Goal: Transaction & Acquisition: Obtain resource

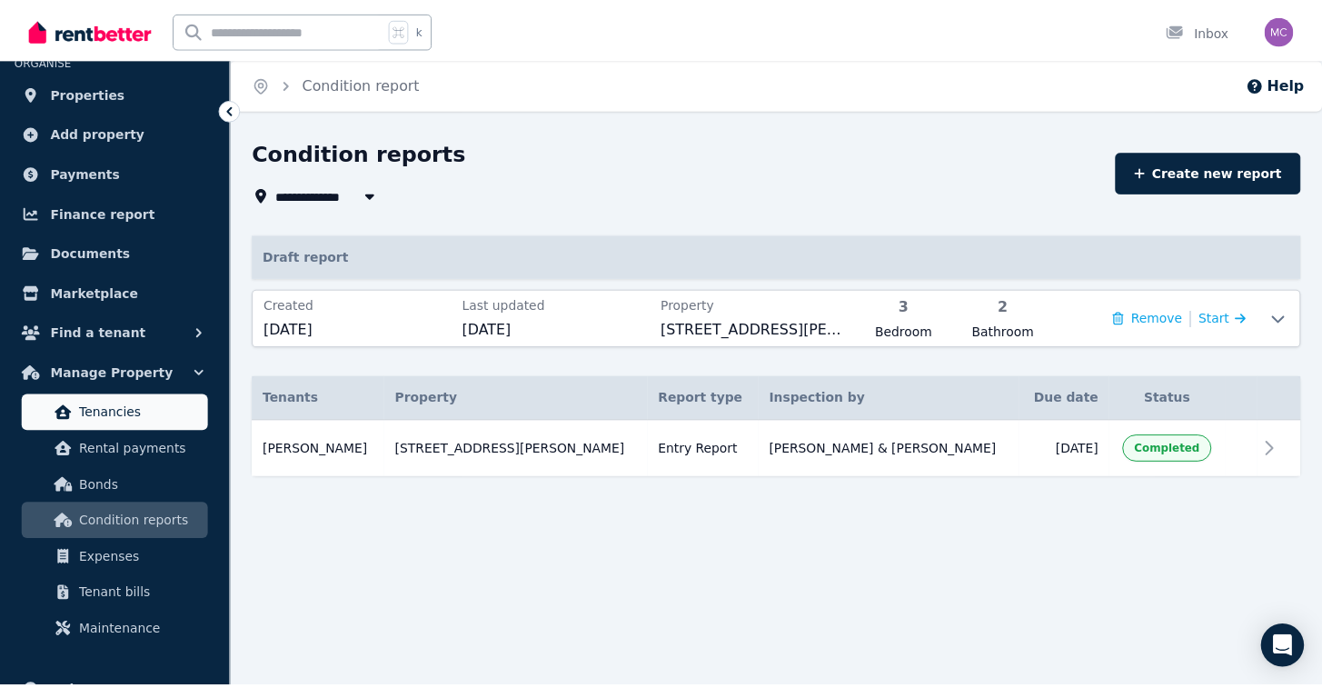
scroll to position [41, 0]
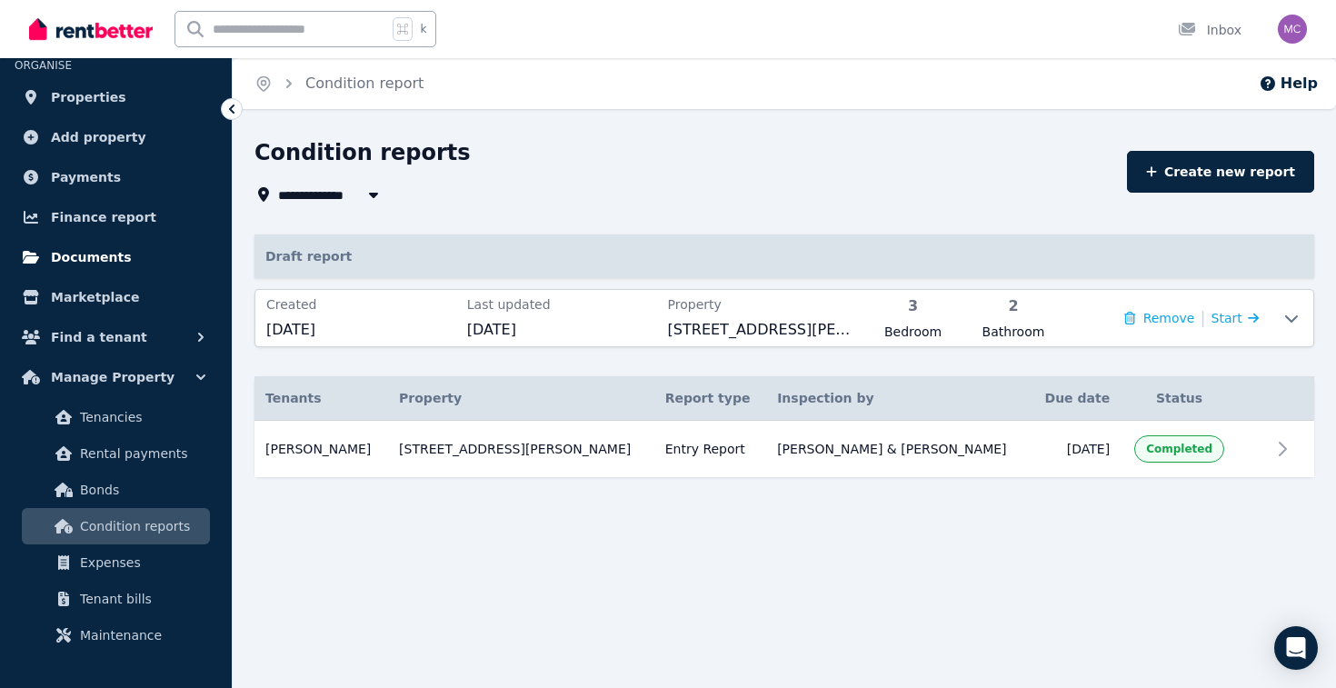
click at [97, 256] on span "Documents" at bounding box center [91, 257] width 81 height 22
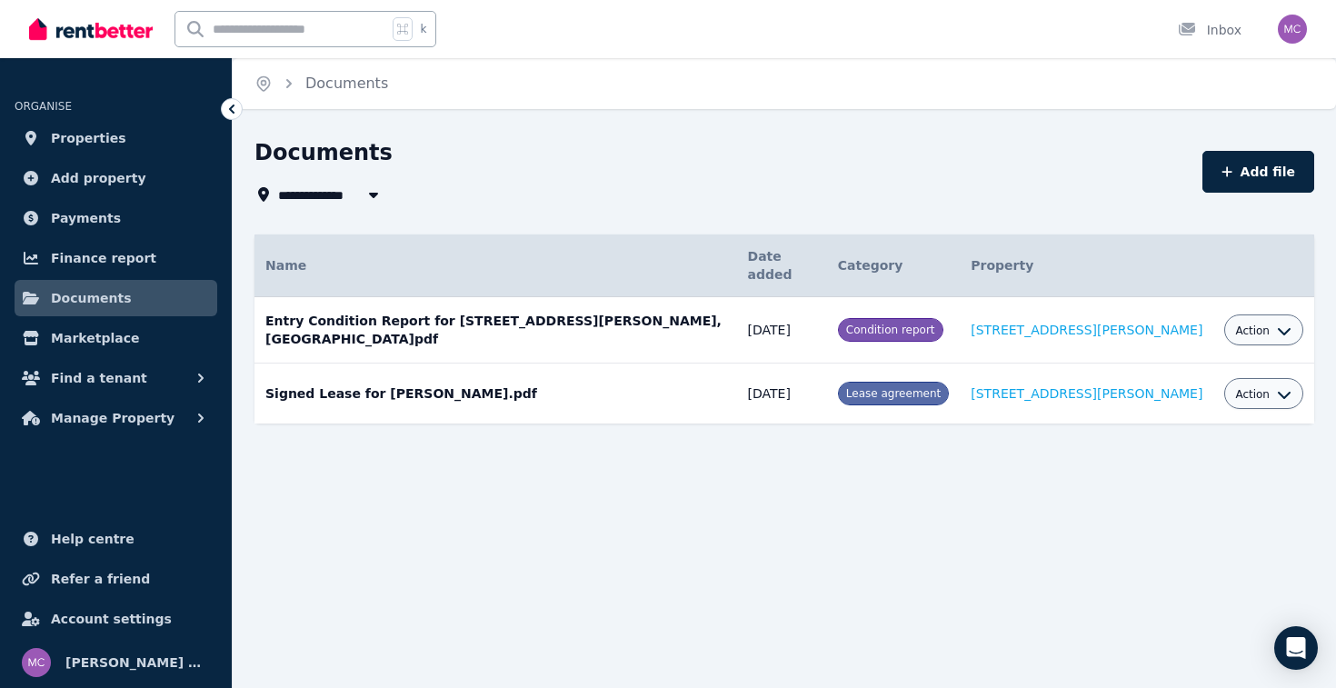
click at [97, 256] on span "Finance report" at bounding box center [103, 258] width 105 height 22
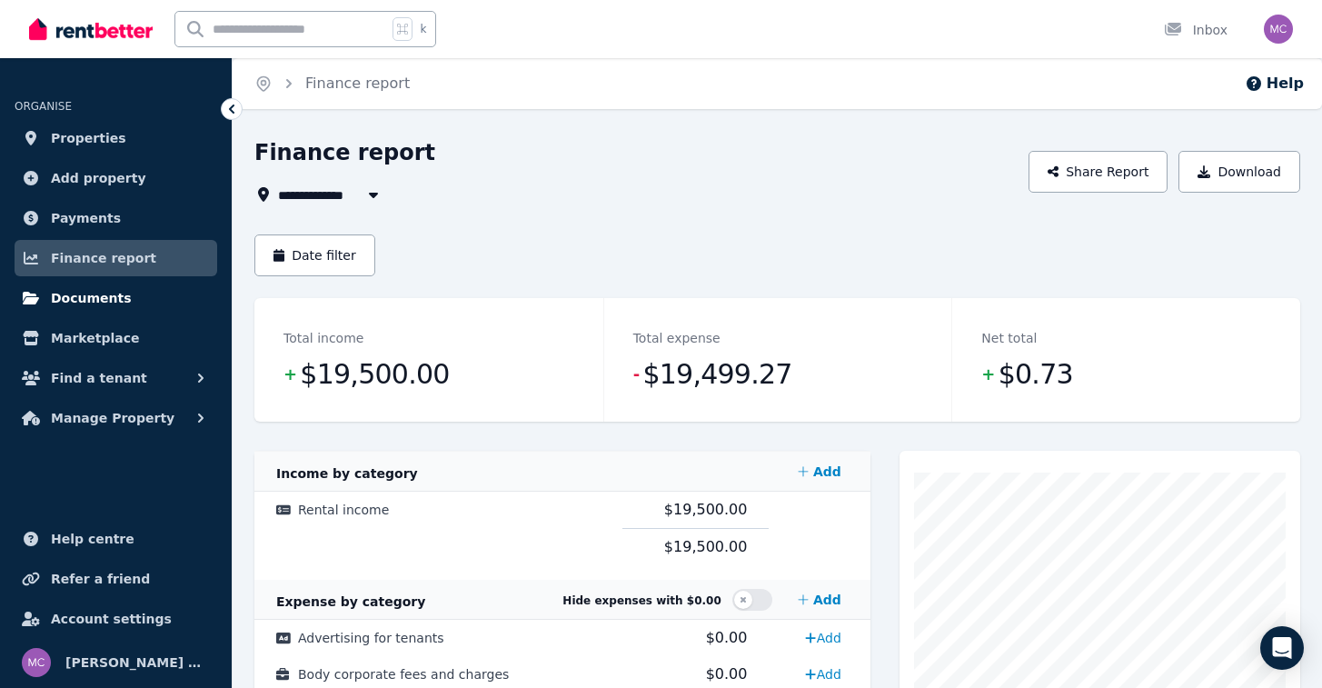
click at [101, 287] on span "Documents" at bounding box center [91, 298] width 81 height 22
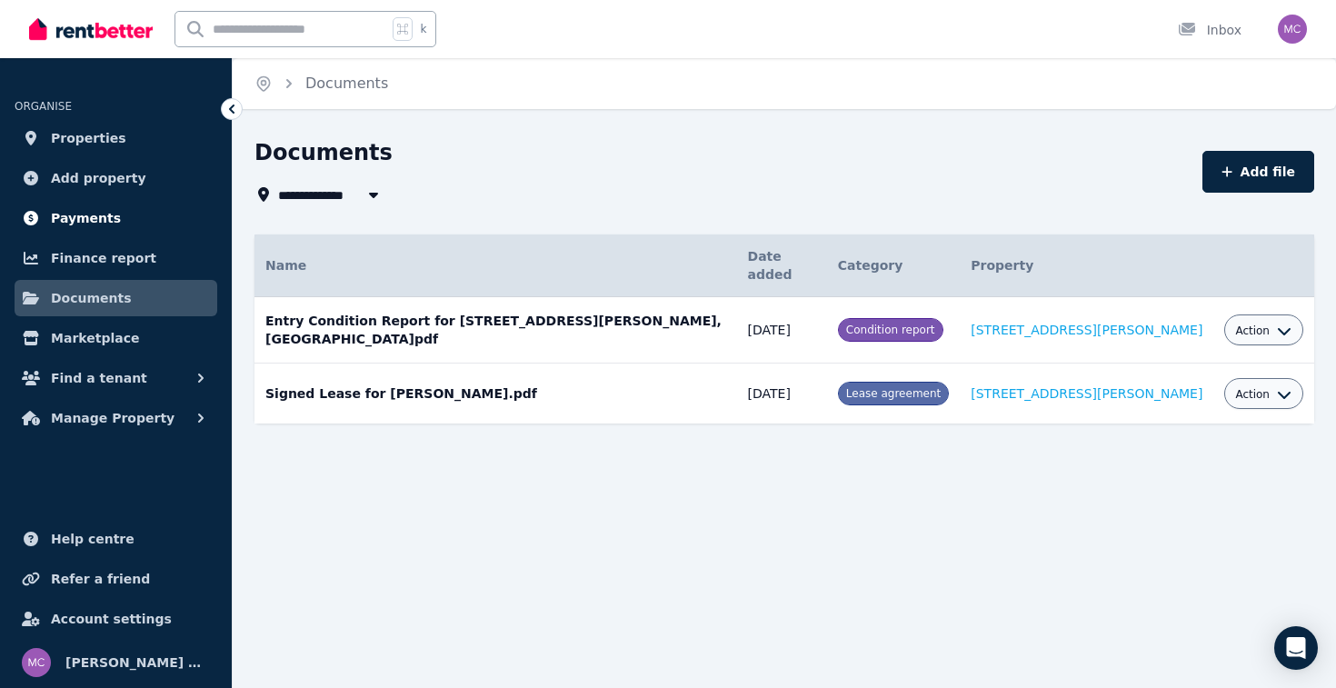
click at [82, 221] on span "Payments" at bounding box center [86, 218] width 70 height 22
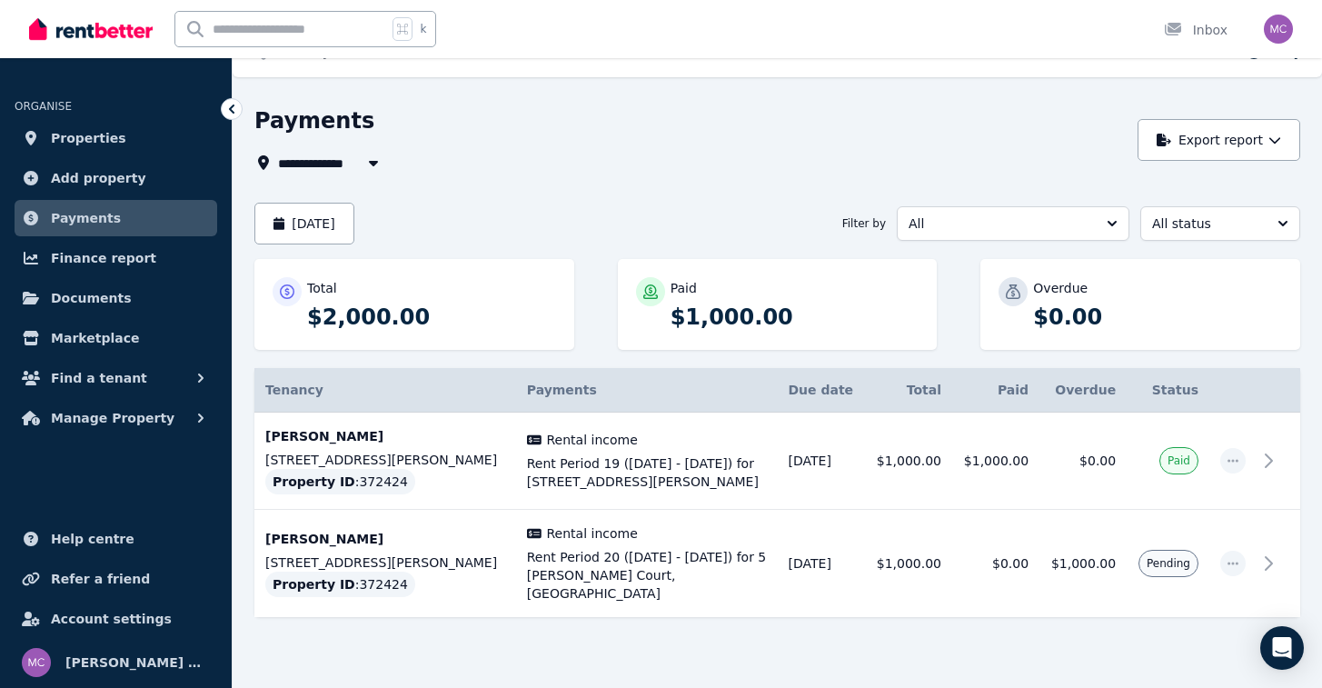
scroll to position [48, 0]
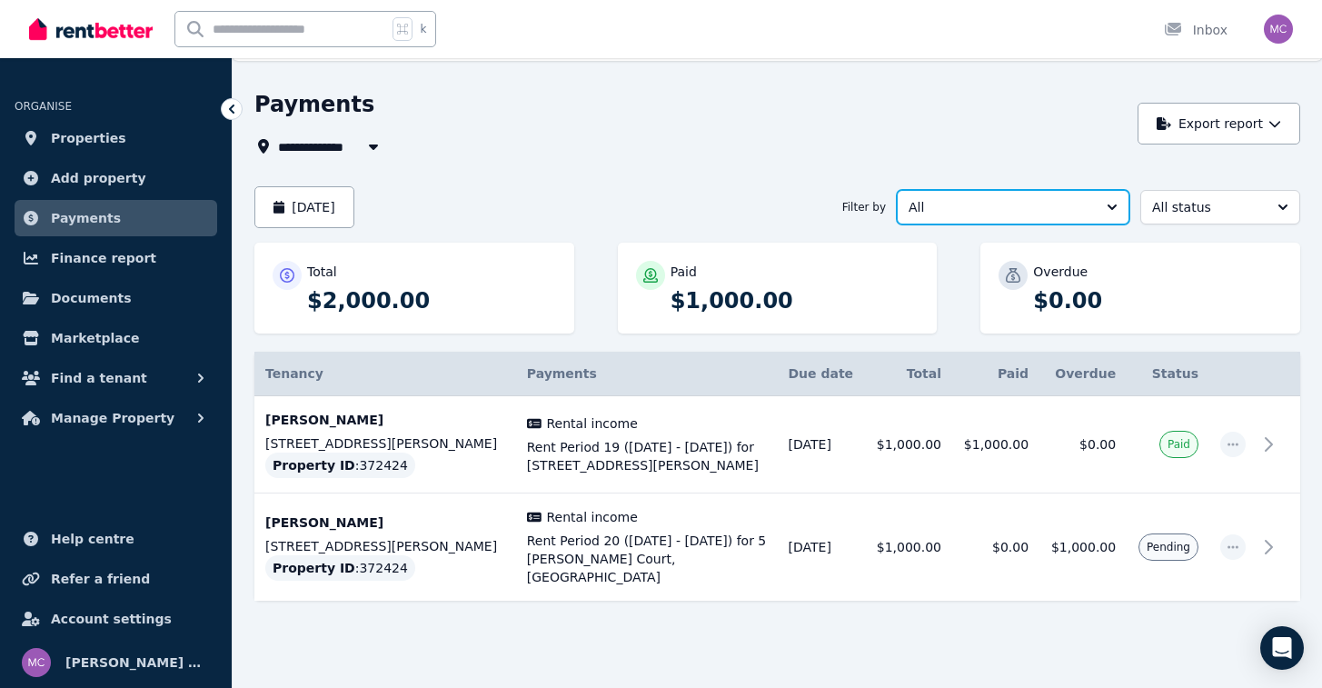
click at [1009, 209] on span "All" at bounding box center [1001, 207] width 184 height 18
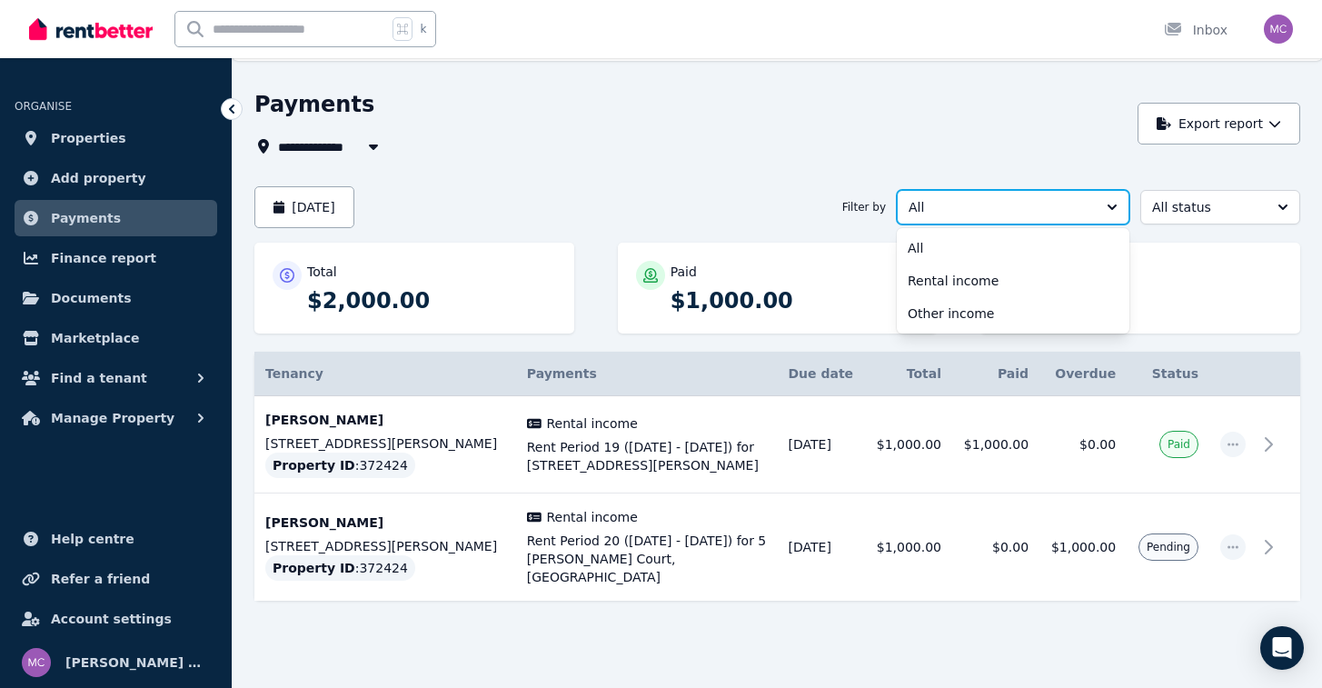
click at [1009, 209] on span "All" at bounding box center [1001, 207] width 184 height 18
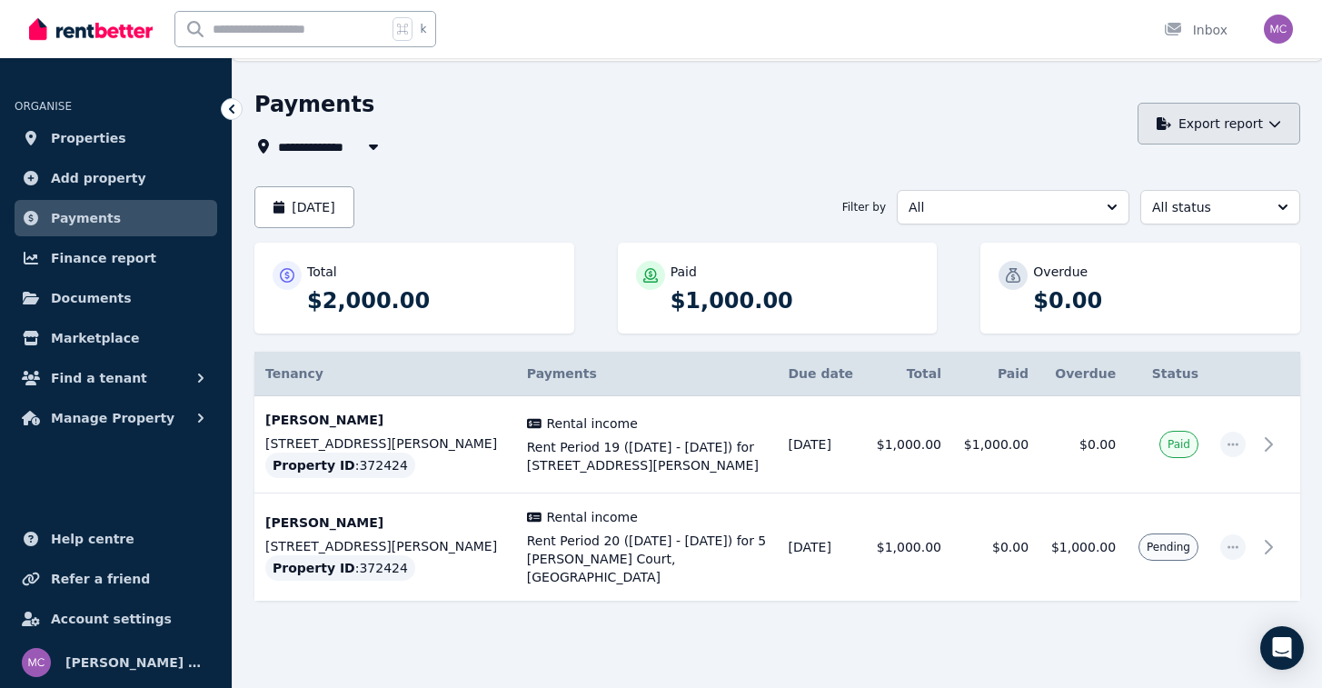
click at [1180, 129] on button "Export report" at bounding box center [1219, 124] width 163 height 42
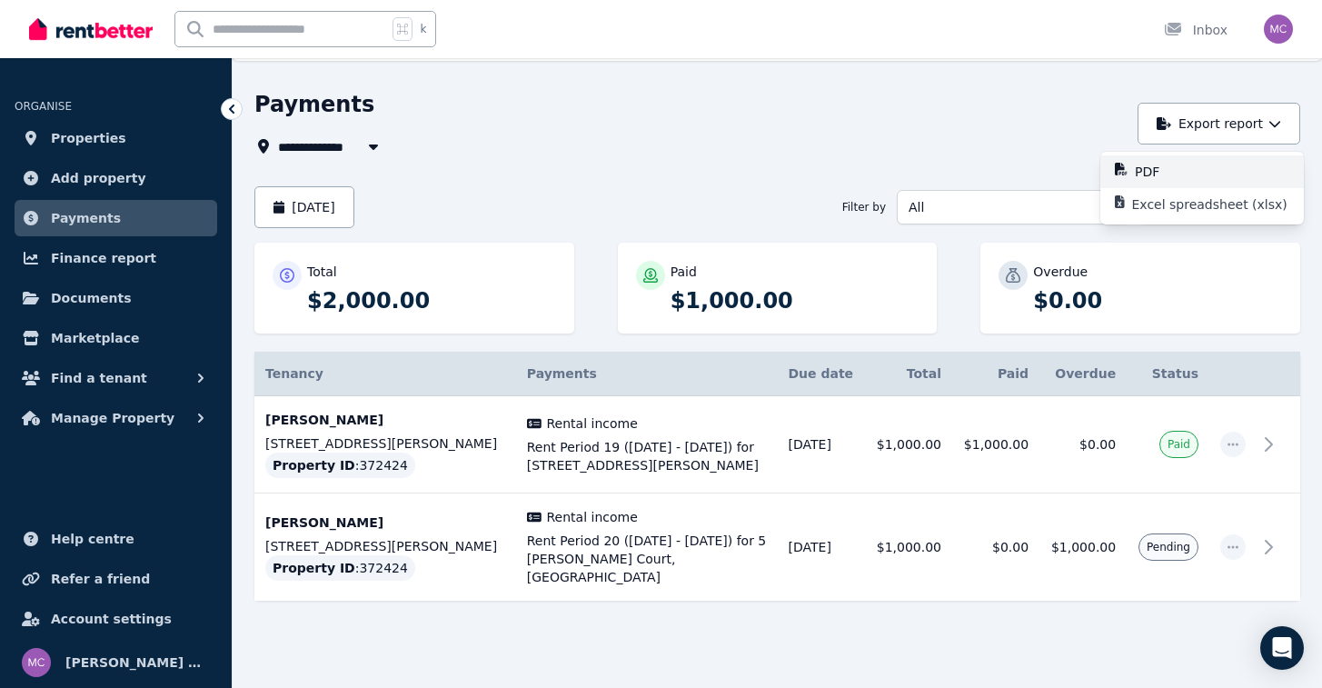
click at [1166, 170] on p "PDF" at bounding box center [1154, 172] width 39 height 18
click at [143, 252] on link "Finance report" at bounding box center [116, 258] width 203 height 36
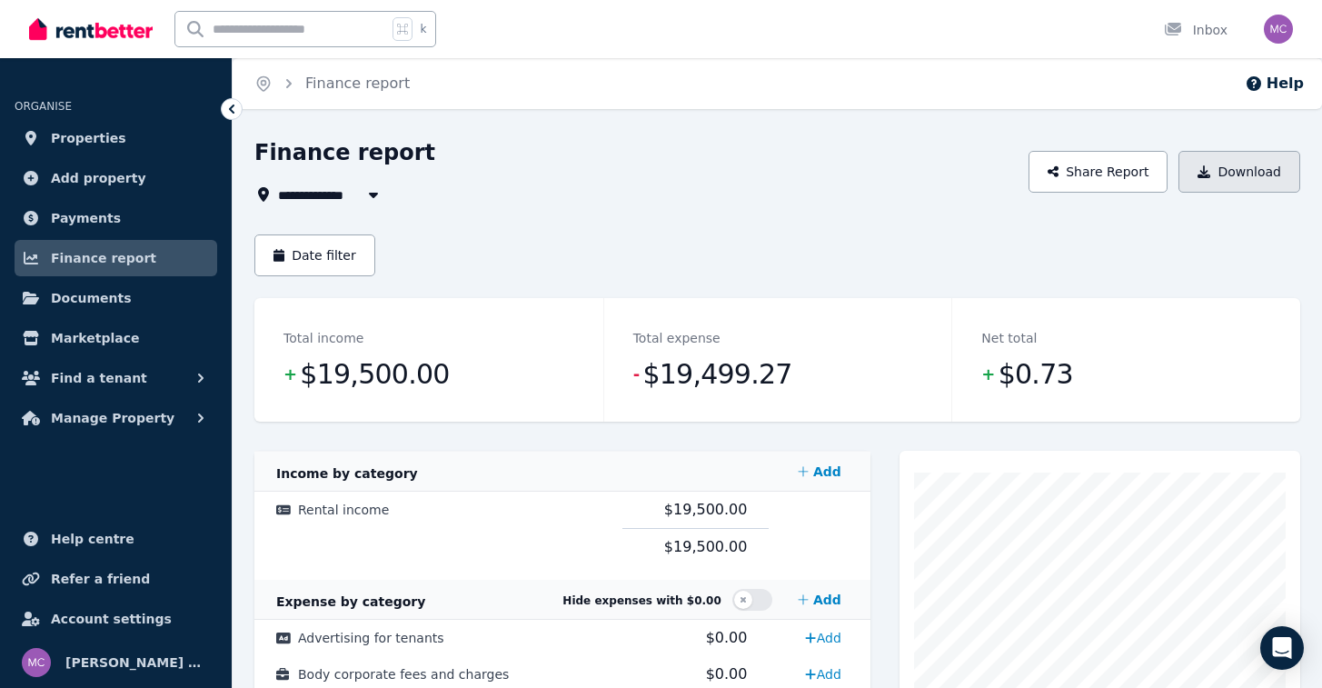
click at [1228, 177] on button "Download" at bounding box center [1240, 172] width 122 height 42
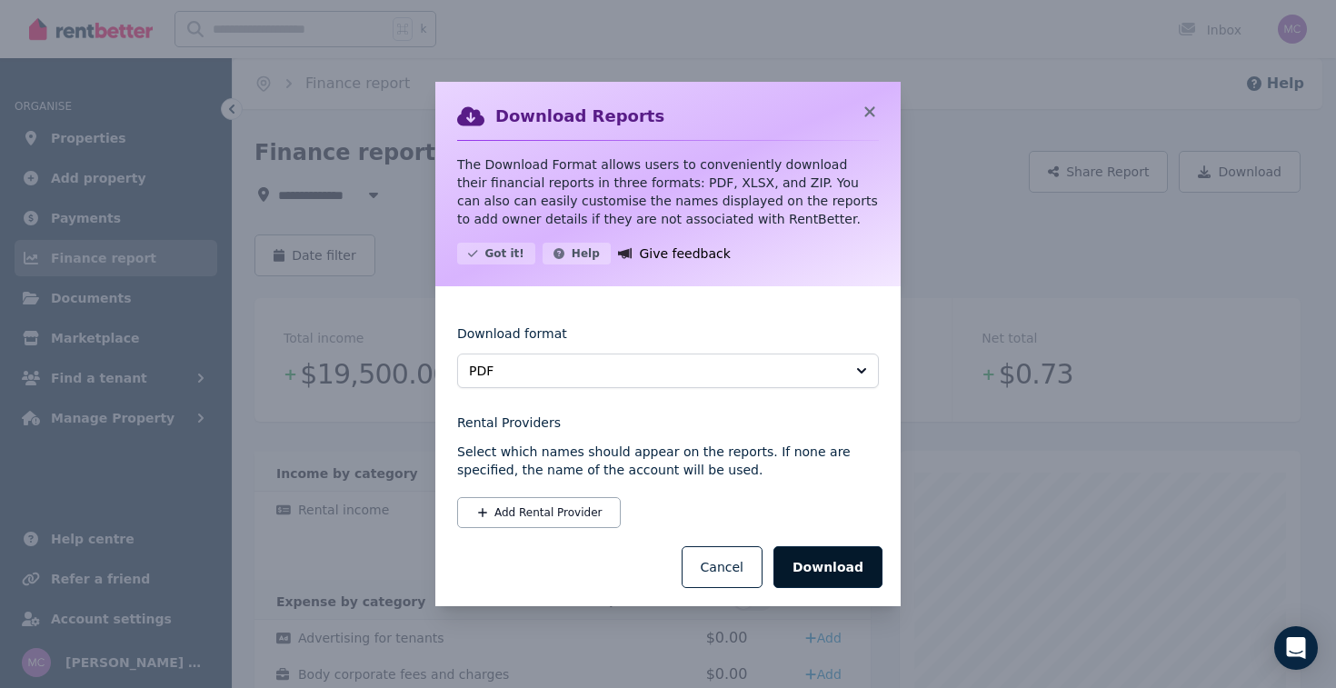
click at [829, 559] on button "Download" at bounding box center [827, 567] width 109 height 42
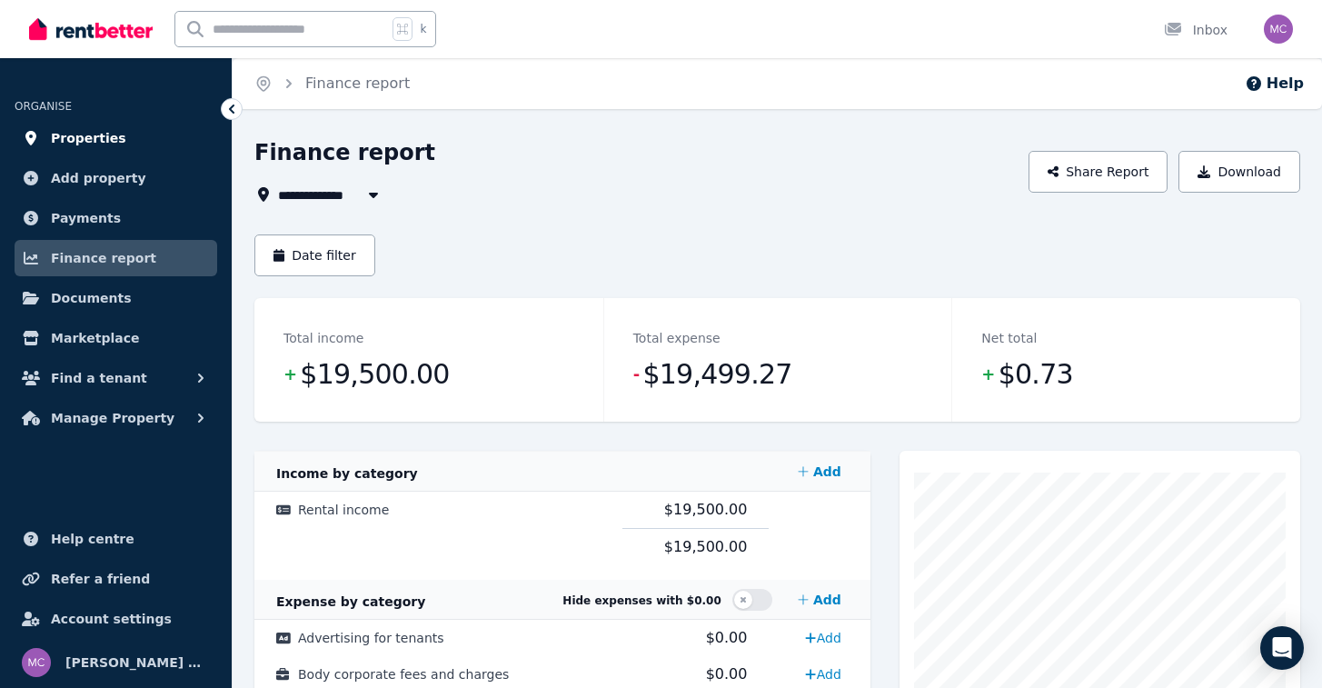
click at [68, 147] on span "Properties" at bounding box center [88, 138] width 75 height 22
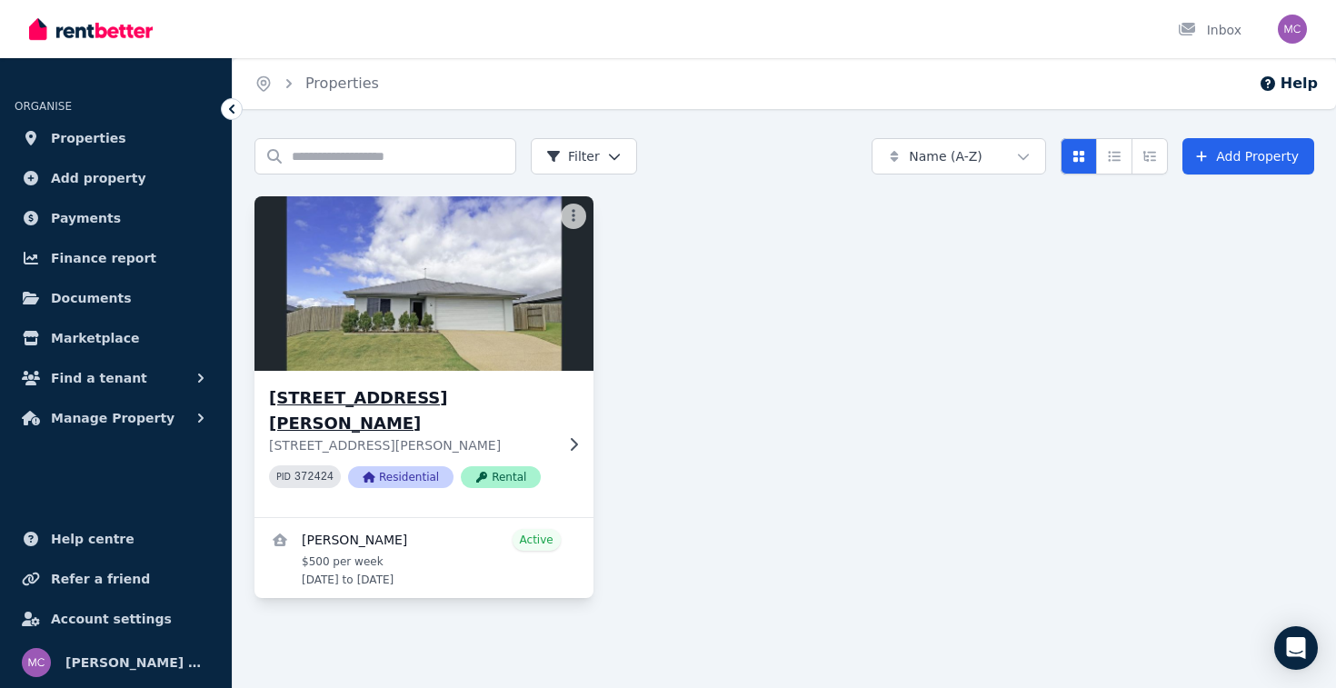
click at [411, 328] on img at bounding box center [423, 284] width 355 height 184
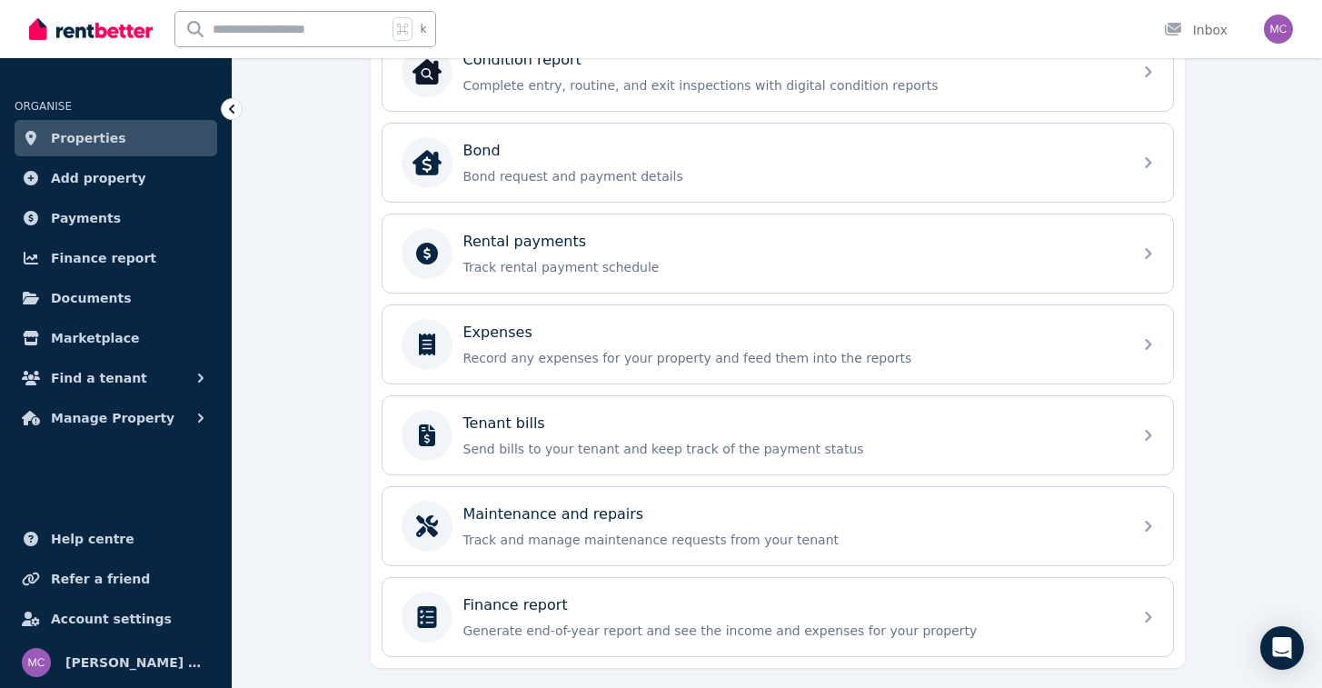
scroll to position [683, 0]
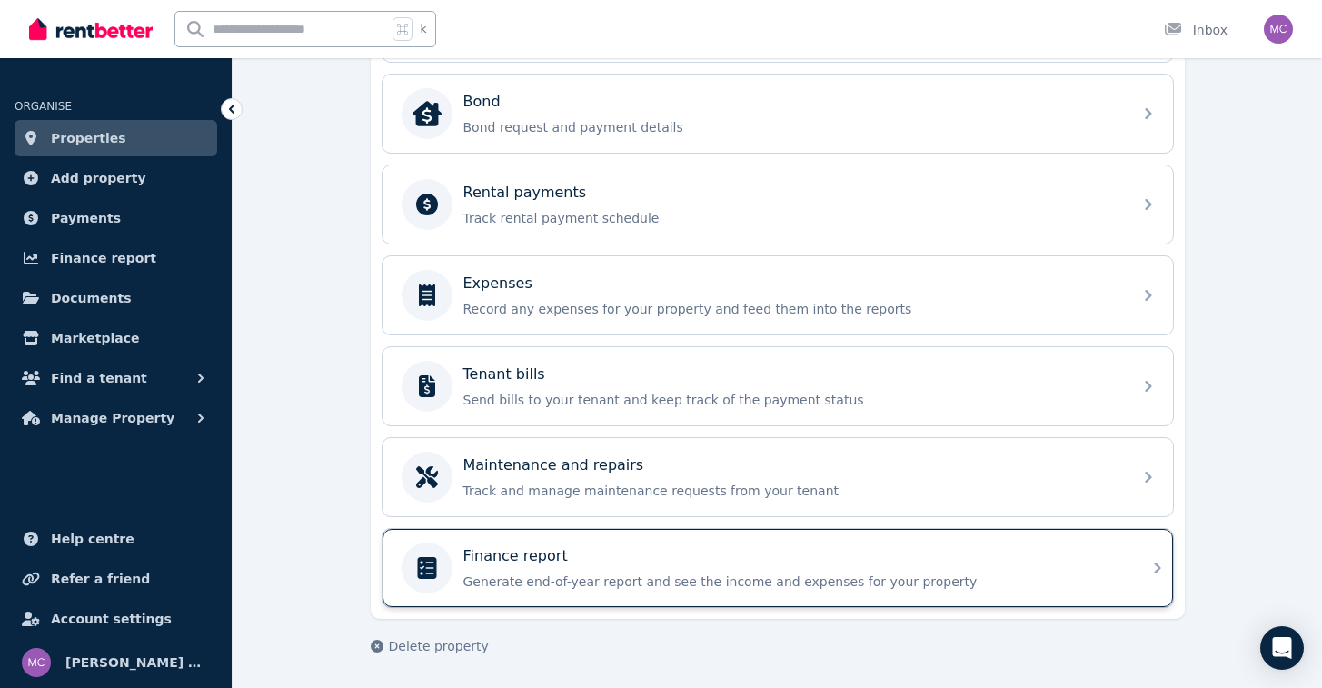
click at [613, 576] on p "Generate end-of-year report and see the income and expenses for your property" at bounding box center [792, 582] width 658 height 18
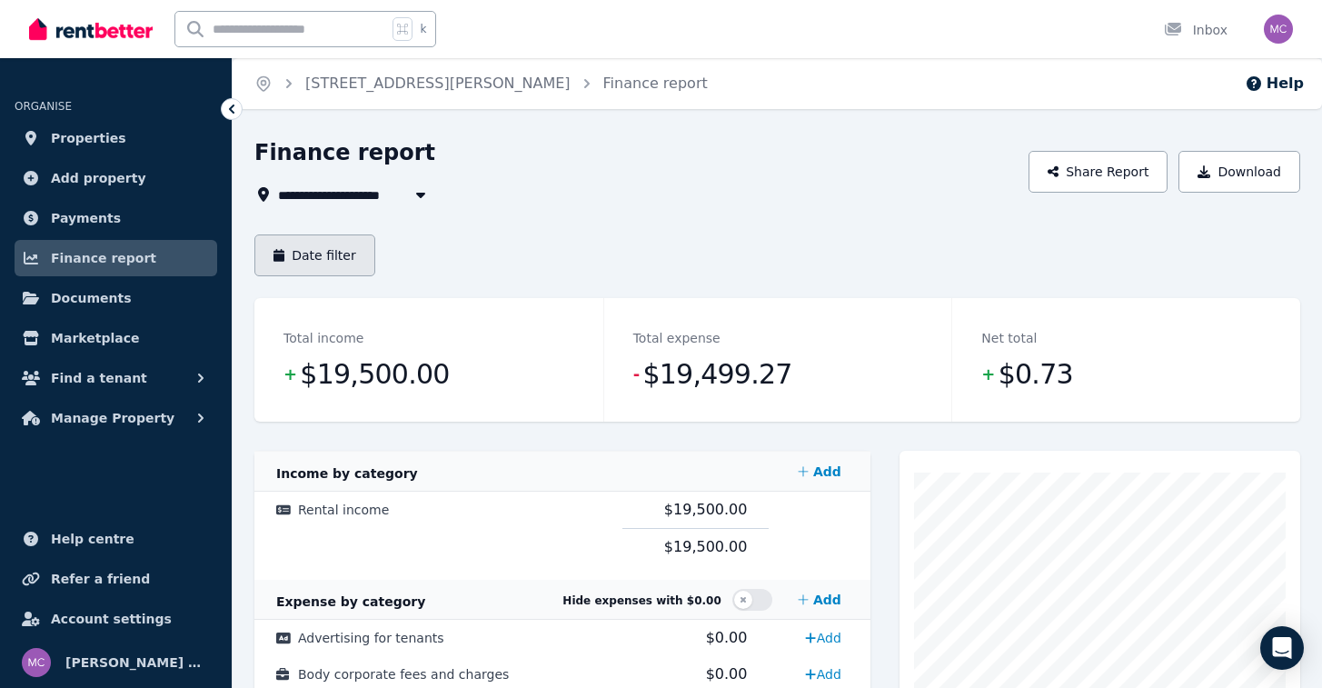
click at [315, 253] on button "Date filter" at bounding box center [314, 255] width 121 height 42
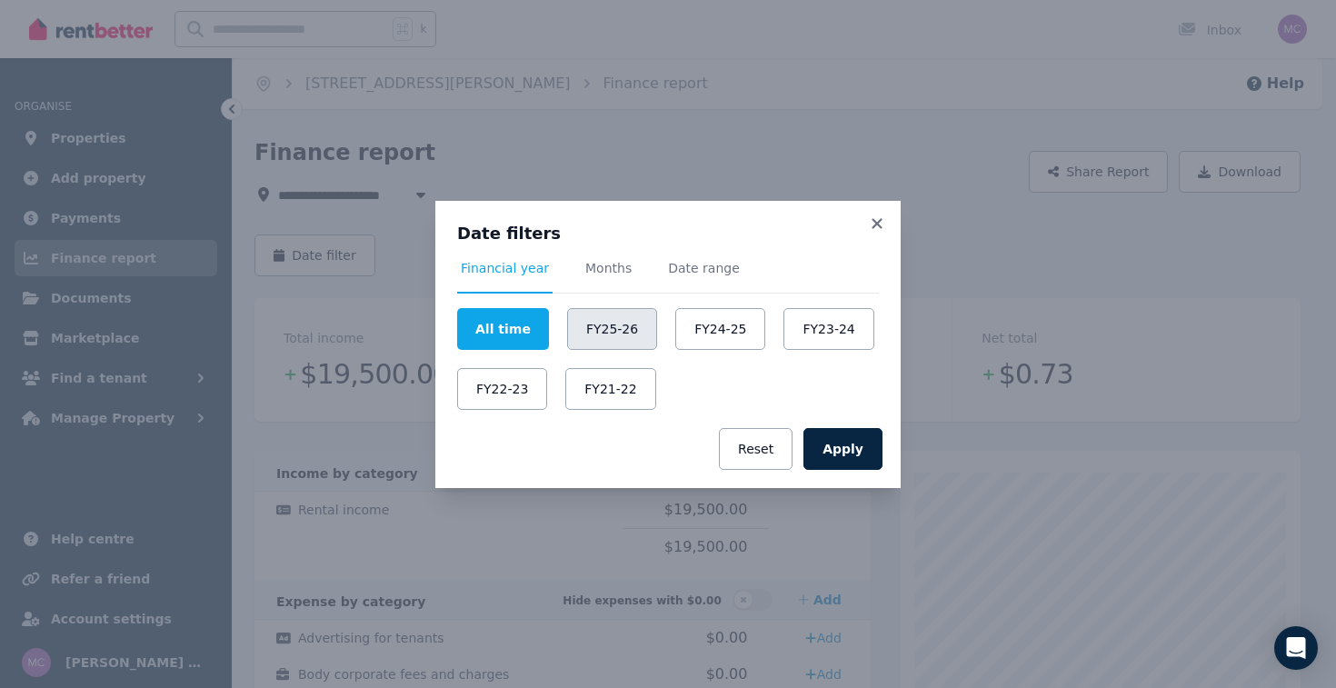
click at [620, 327] on button "FY25-26" at bounding box center [612, 329] width 90 height 42
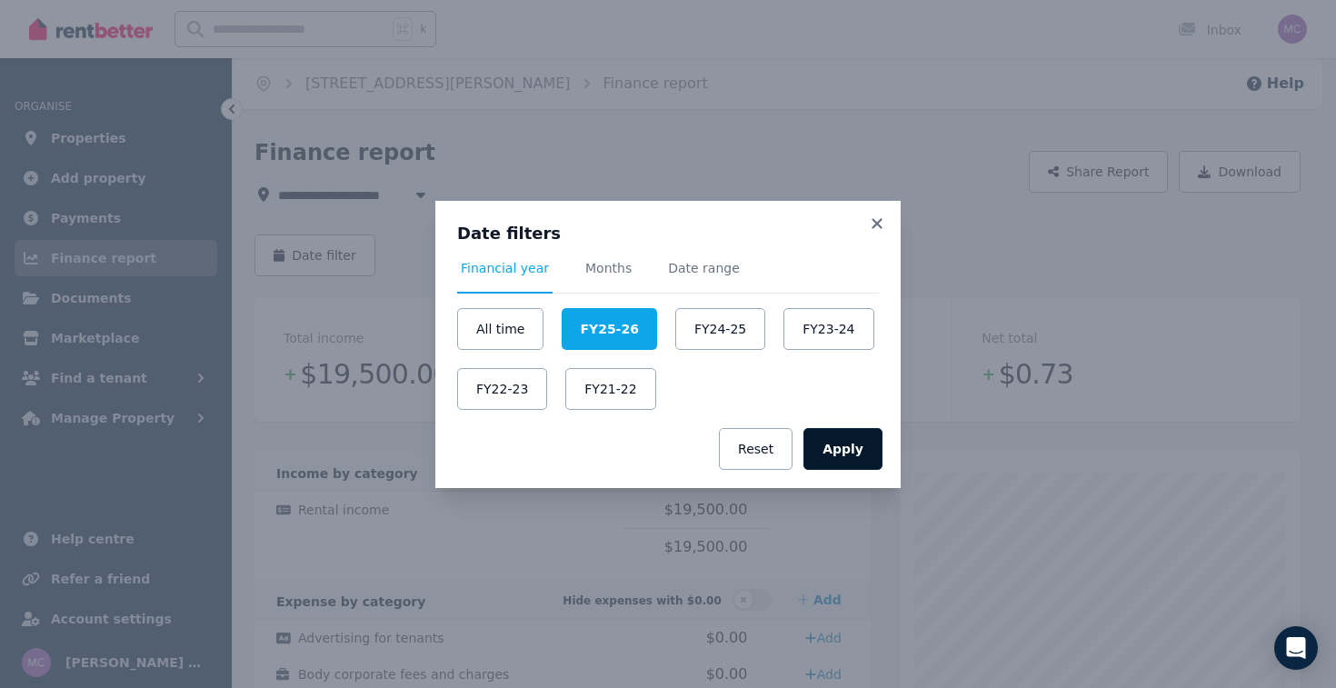
click at [825, 456] on button "Apply" at bounding box center [842, 449] width 79 height 42
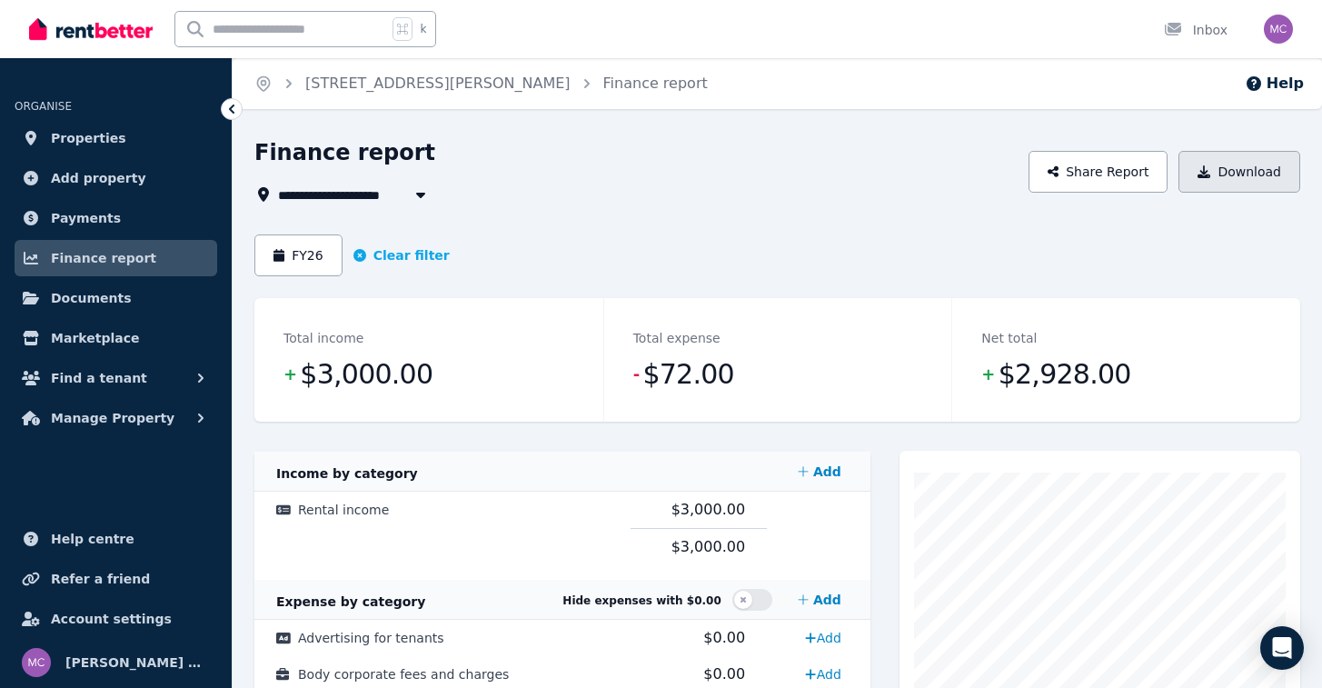
click at [1242, 179] on button "Download" at bounding box center [1240, 172] width 122 height 42
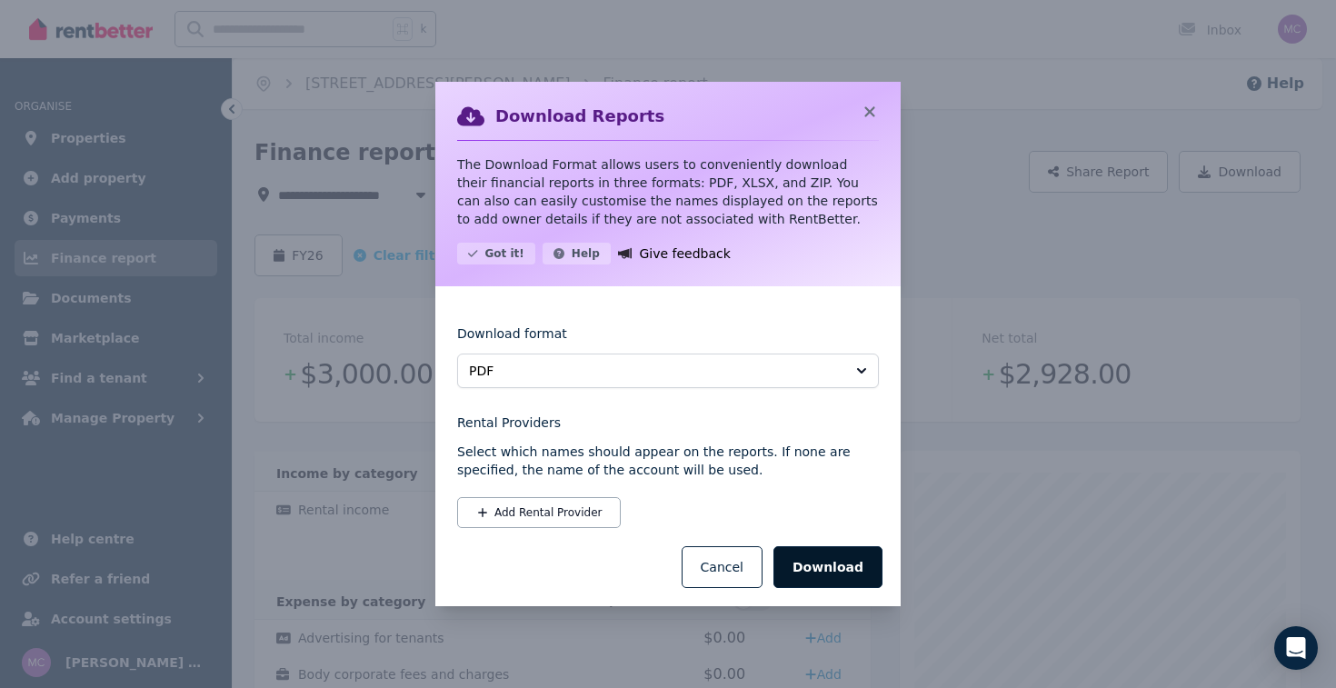
click at [847, 561] on button "Download" at bounding box center [827, 567] width 109 height 42
